Goal: Find specific page/section: Find specific page/section

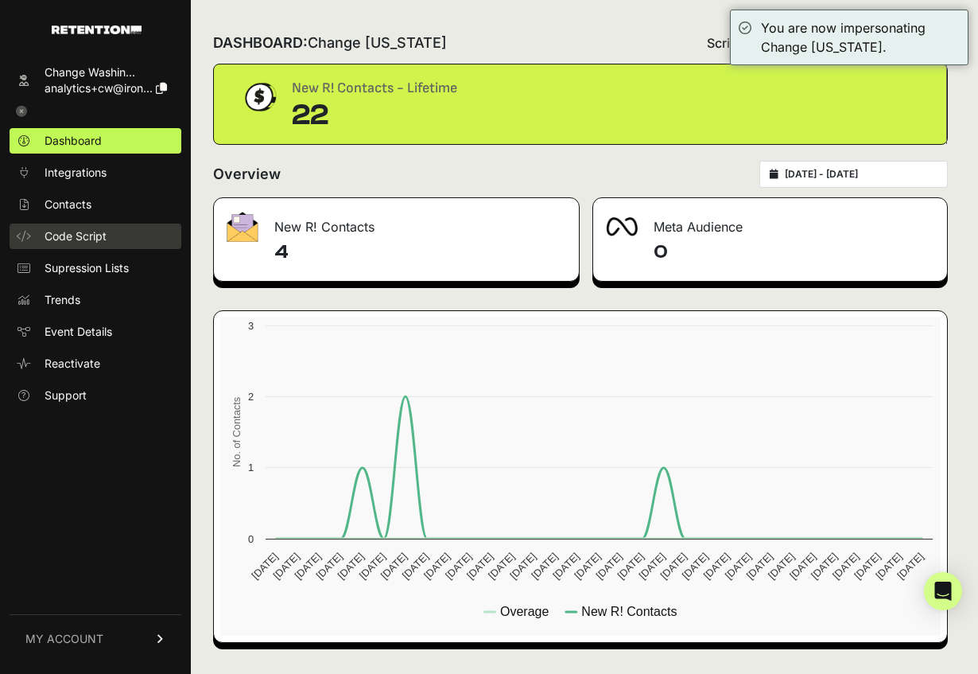
click at [80, 232] on span "Code Script" at bounding box center [76, 236] width 62 height 16
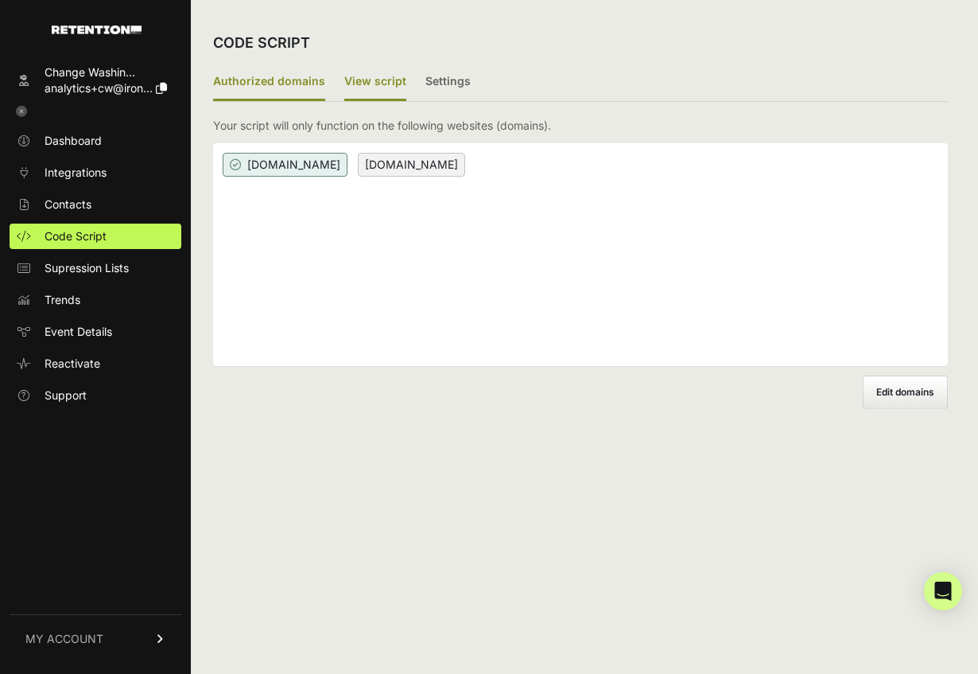
click at [367, 76] on label "View script" at bounding box center [375, 82] width 62 height 37
click at [0, 0] on input "View script" at bounding box center [0, 0] width 0 height 0
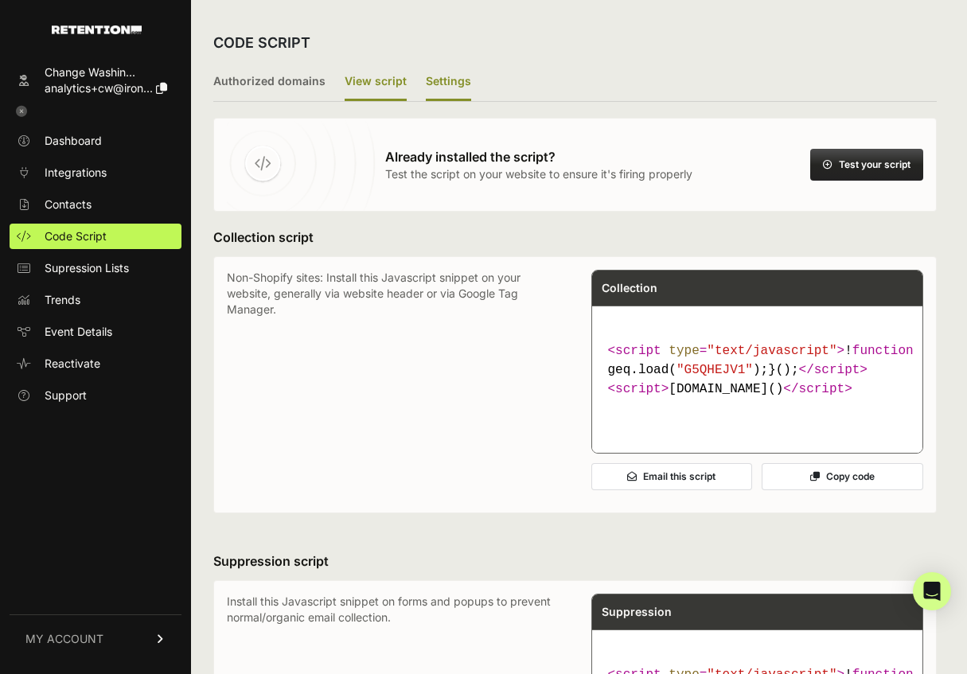
click at [438, 76] on label "Settings" at bounding box center [448, 82] width 45 height 37
click at [0, 0] on input "Settings" at bounding box center [0, 0] width 0 height 0
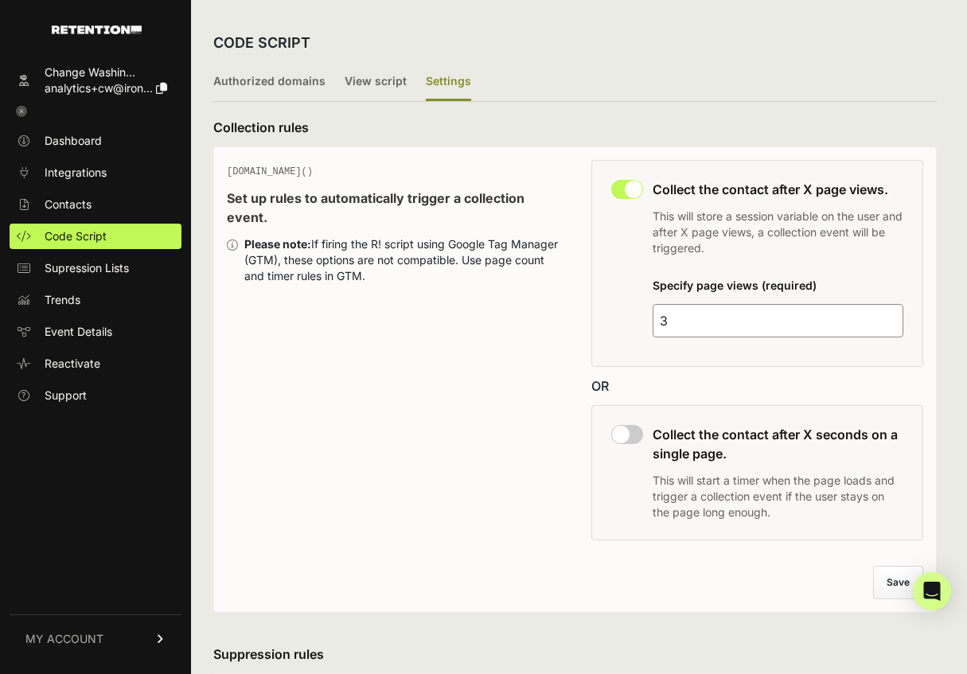
click at [706, 42] on div "CODE SCRIPT" at bounding box center [574, 42] width 723 height 41
